Goal: Task Accomplishment & Management: Complete application form

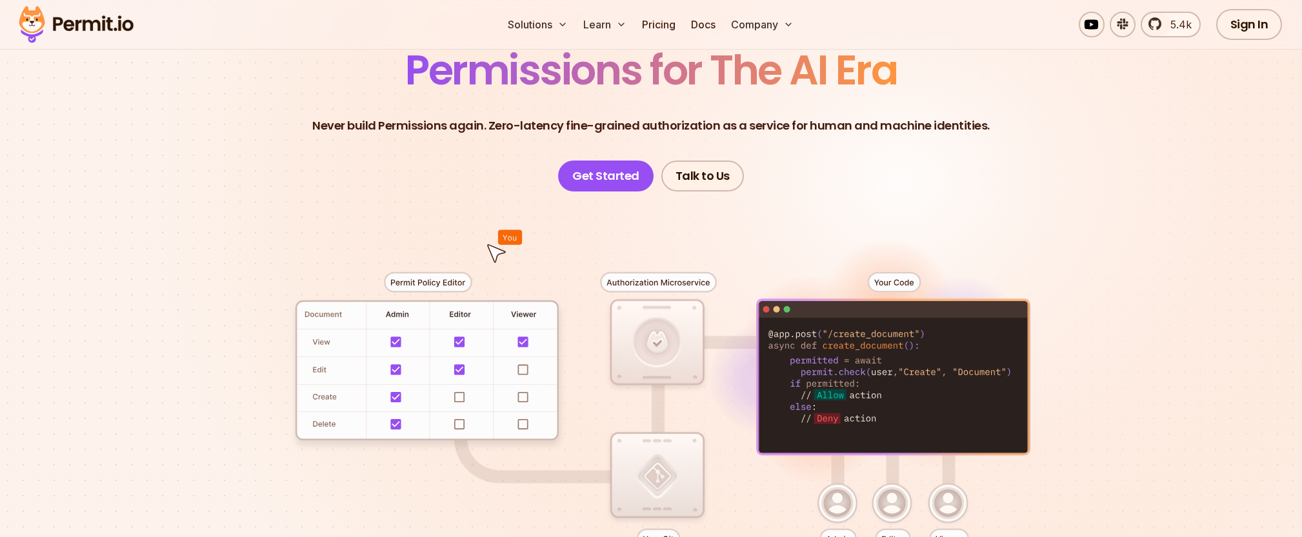
scroll to position [126, 0]
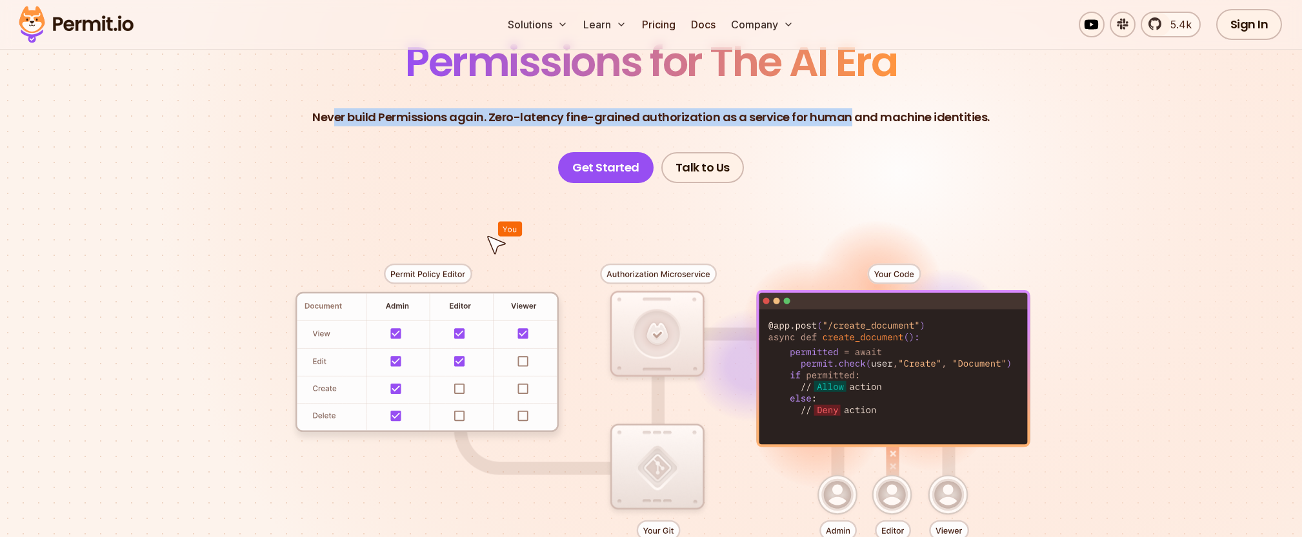
drag, startPoint x: 341, startPoint y: 115, endPoint x: 847, endPoint y: 123, distance: 506.5
click at [847, 123] on p "Never build Permissions again. Zero-latency fine-grained authorization as a ser…" at bounding box center [650, 117] width 677 height 18
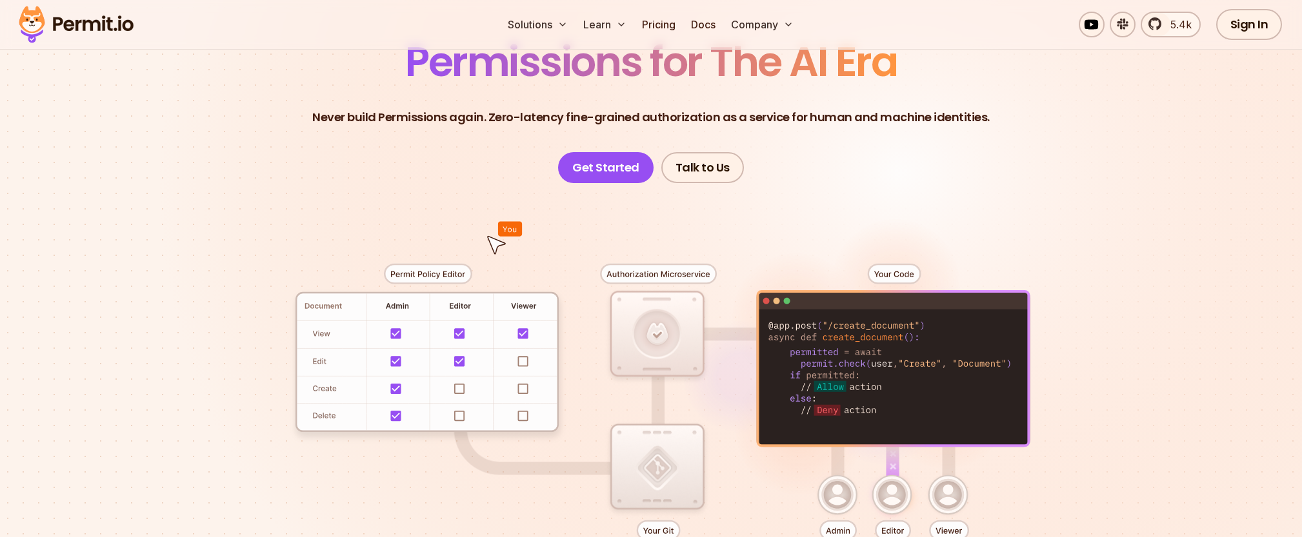
click at [849, 145] on header "Permissions for The AI Era Never build Permissions again. Zero-latency fine-gra…" at bounding box center [650, 112] width 903 height 142
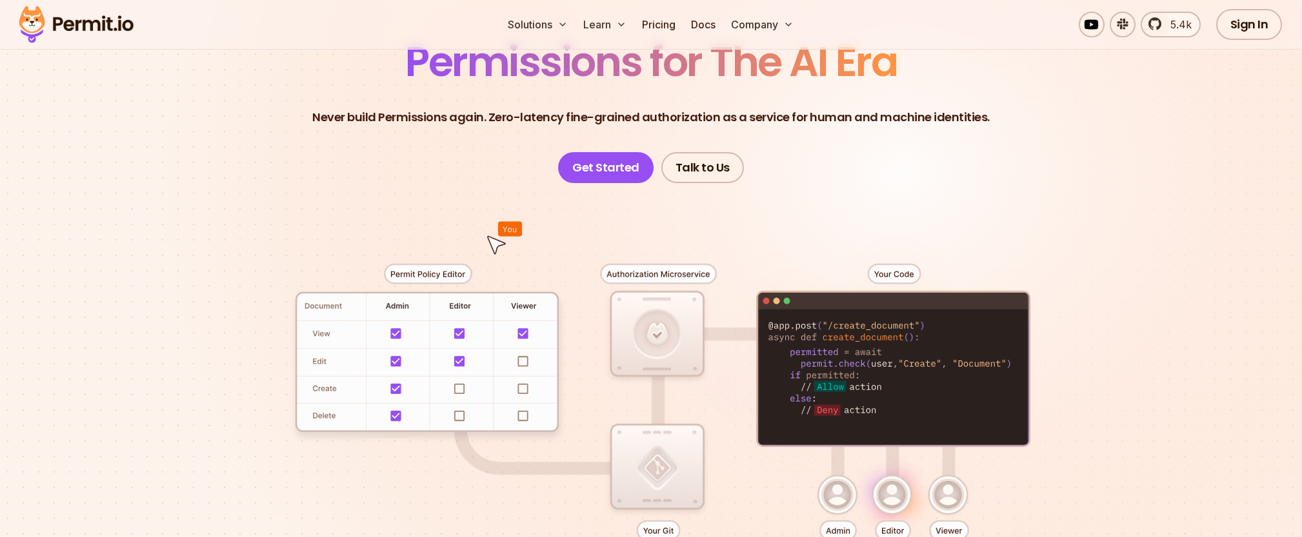
click at [918, 165] on header "Permissions for The AI Era Never build Permissions again. Zero-latency fine-gra…" at bounding box center [650, 112] width 903 height 142
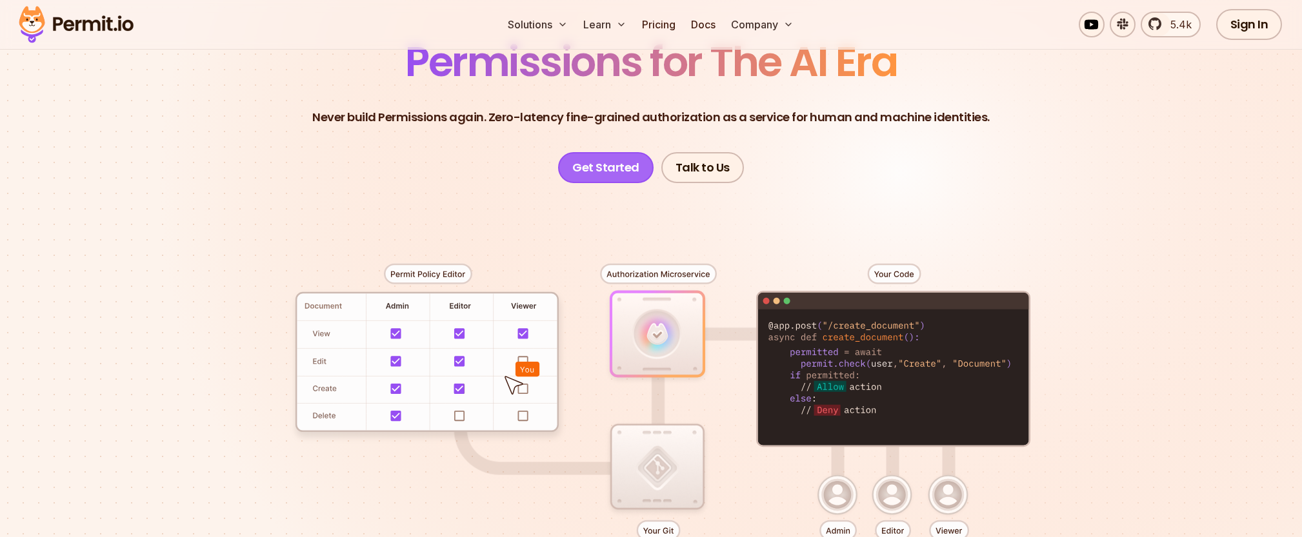
click at [611, 163] on link "Get Started" at bounding box center [605, 167] width 95 height 31
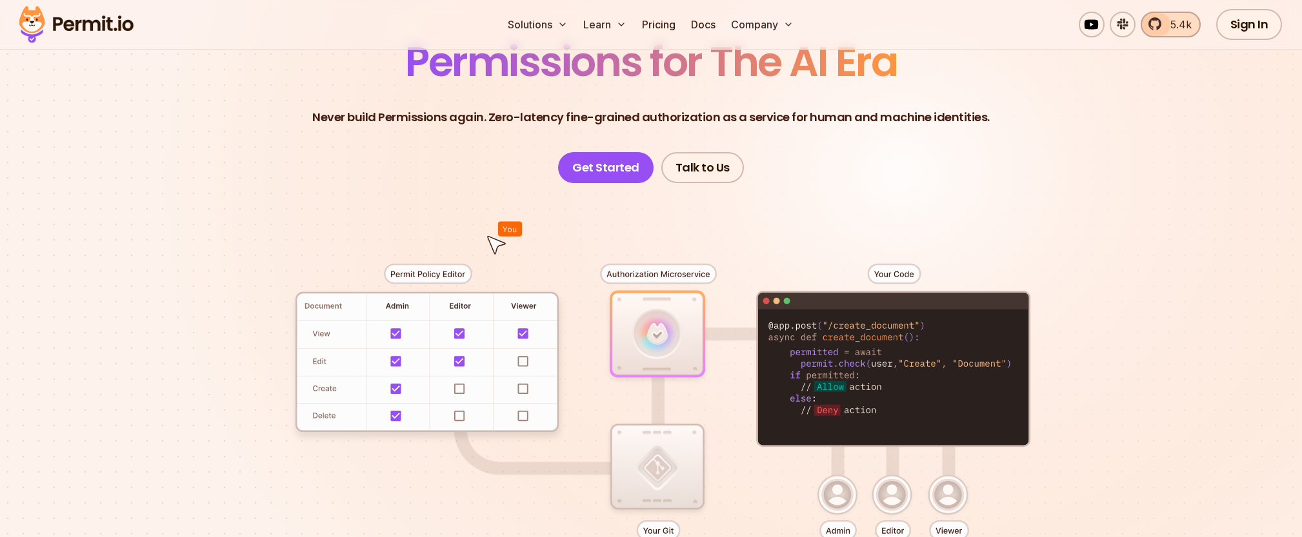
click at [1179, 25] on span "5.4k" at bounding box center [1177, 24] width 29 height 15
